Goal: Information Seeking & Learning: Learn about a topic

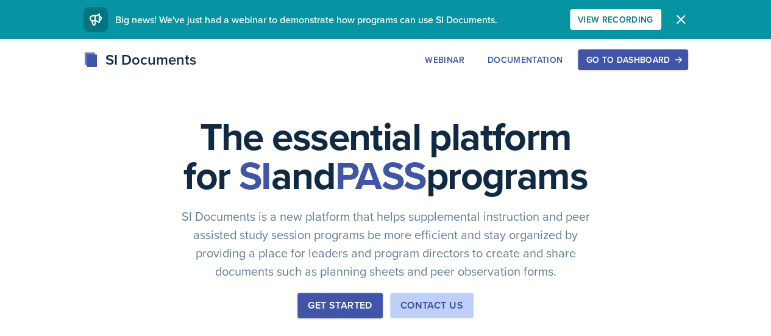
click at [679, 65] on div "Go to Dashboard" at bounding box center [633, 60] width 94 height 10
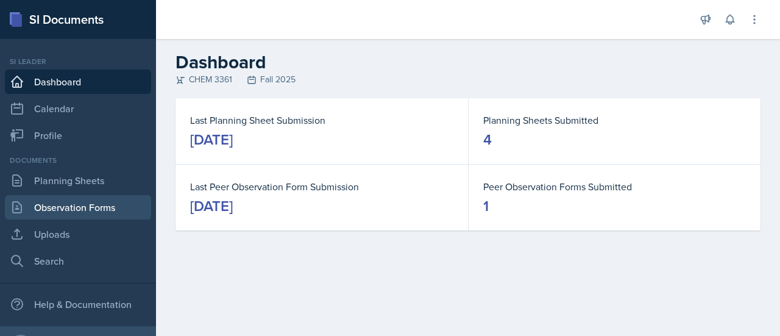
click at [113, 207] on link "Observation Forms" at bounding box center [78, 207] width 146 height 24
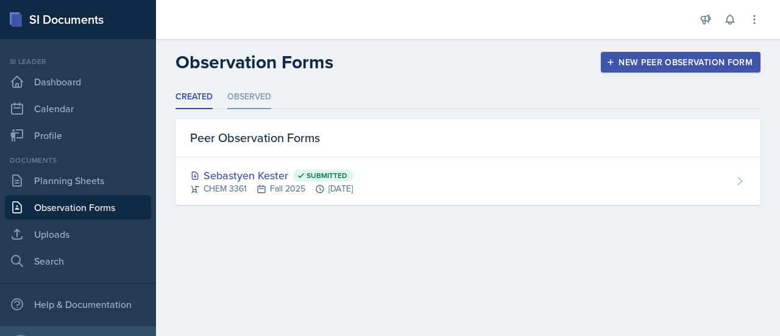
click at [236, 93] on li "Observed" at bounding box center [249, 97] width 44 height 24
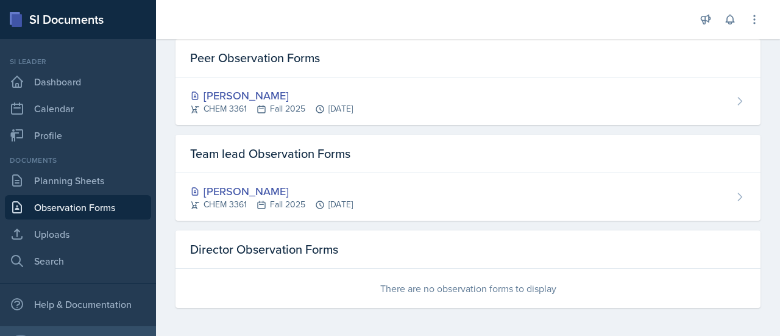
scroll to position [45, 0]
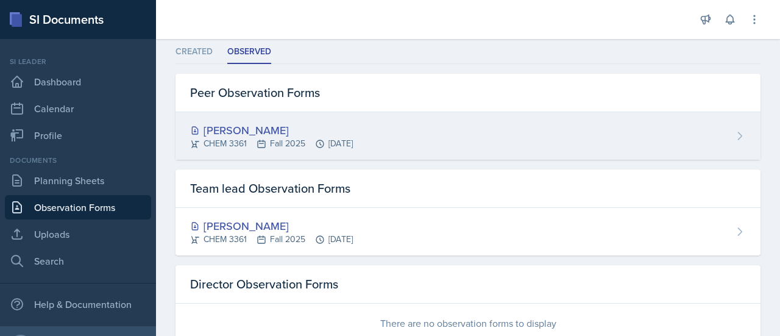
click at [509, 130] on div "[PERSON_NAME] CHEM 3361 Fall 2025 [DATE]" at bounding box center [467, 136] width 585 height 48
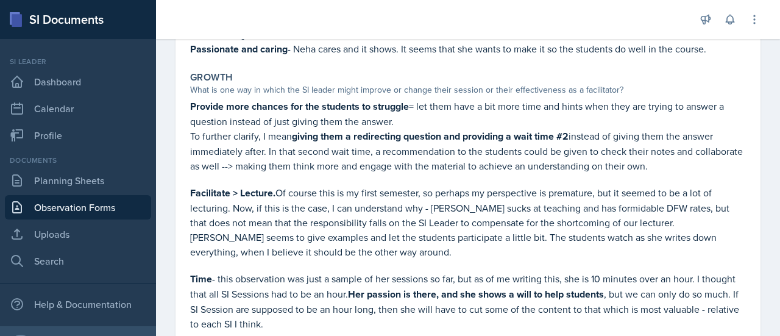
scroll to position [336, 0]
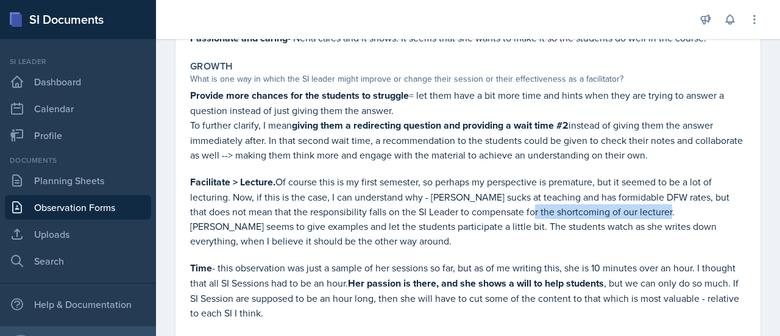
drag, startPoint x: 511, startPoint y: 208, endPoint x: 651, endPoint y: 210, distance: 139.6
click at [651, 210] on p "Facilitate > Lecture. Of course this is my first semester, so perhaps my perspe…" at bounding box center [468, 211] width 556 height 74
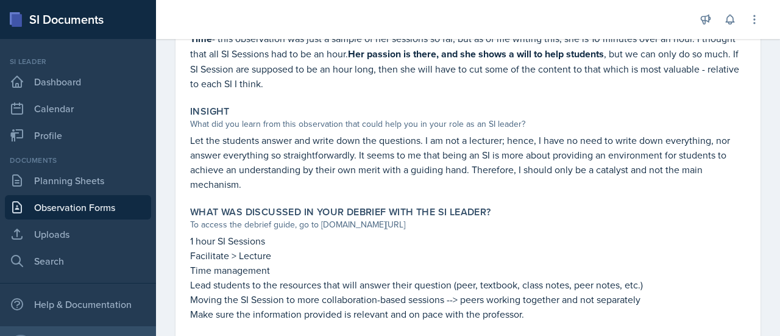
scroll to position [596, 0]
